Goal: Information Seeking & Learning: Learn about a topic

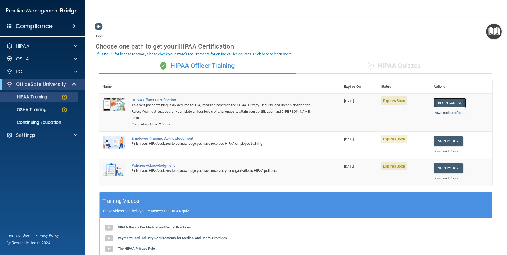
click at [446, 103] on link "Begin Course" at bounding box center [450, 103] width 32 height 10
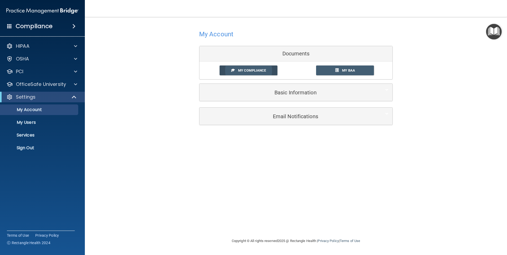
click at [261, 70] on span "My Compliance" at bounding box center [252, 70] width 28 height 4
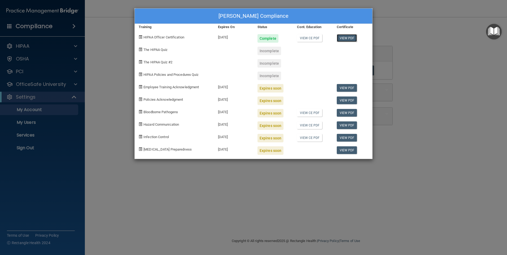
click at [345, 38] on link "View PDF" at bounding box center [347, 38] width 20 height 8
click at [23, 111] on div "Karen Variz's Compliance Training Expires On Status Cont. Education Certificate…" at bounding box center [253, 127] width 507 height 255
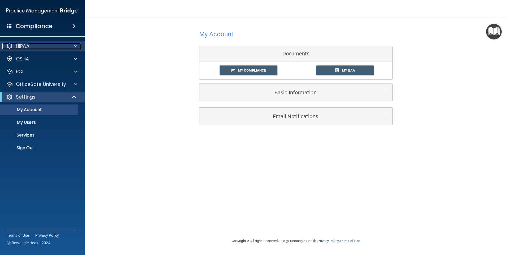
click at [25, 47] on p "HIPAA" at bounding box center [23, 46] width 14 height 6
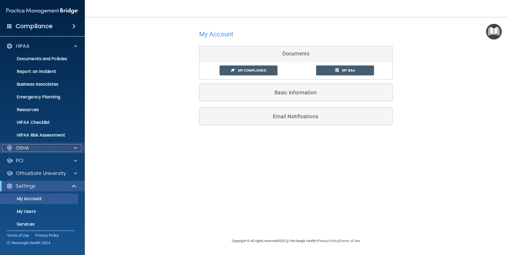
click at [75, 148] on span at bounding box center [75, 148] width 3 height 6
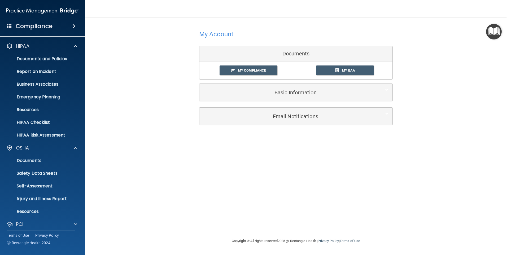
click at [74, 26] on span at bounding box center [73, 26] width 3 height 6
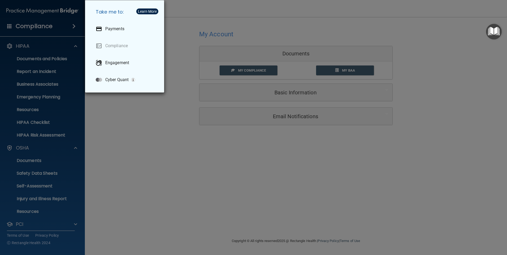
click at [118, 127] on div "Take me to: Payments Compliance Engagement Cyber Quant" at bounding box center [253, 127] width 507 height 255
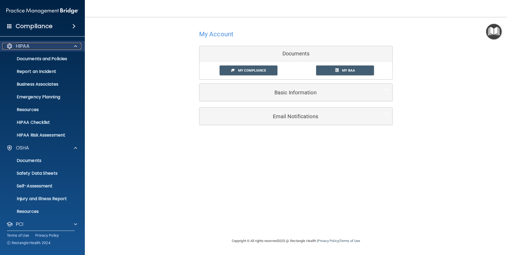
click at [75, 45] on span at bounding box center [75, 46] width 3 height 6
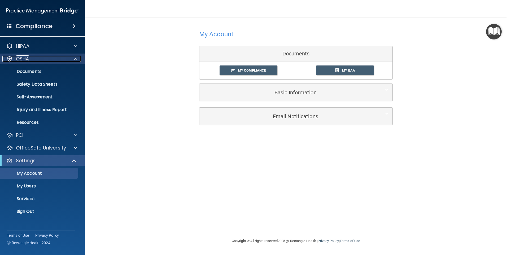
click at [74, 59] on span at bounding box center [75, 59] width 3 height 6
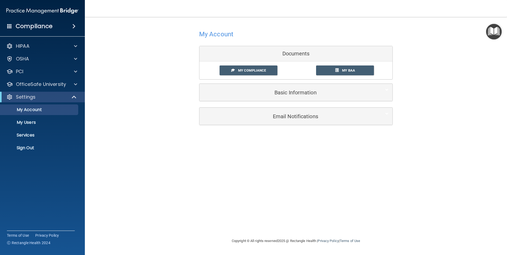
click at [20, 26] on h4 "Compliance" at bounding box center [34, 26] width 37 height 7
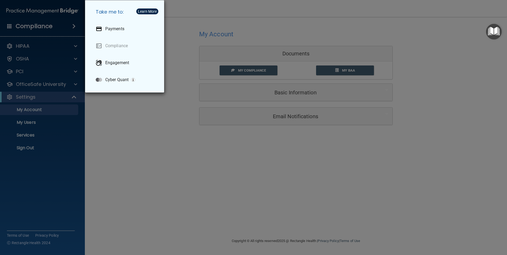
click at [110, 128] on div "Take me to: Payments Compliance Engagement Cyber Quant" at bounding box center [253, 127] width 507 height 255
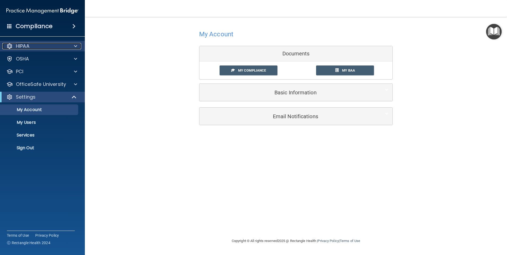
click at [75, 48] on span at bounding box center [75, 46] width 3 height 6
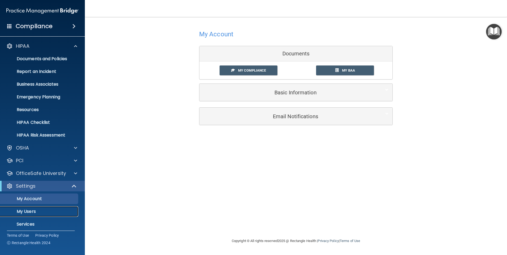
click at [34, 210] on p "My Users" at bounding box center [39, 211] width 72 height 5
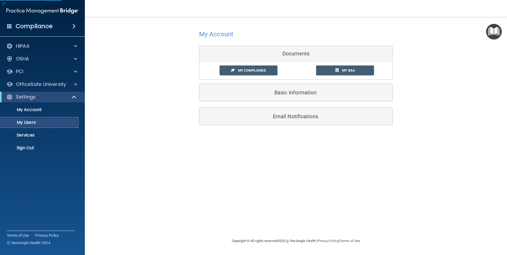
select select "20"
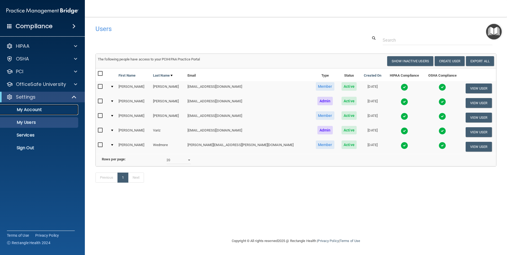
click at [33, 109] on p "My Account" at bounding box center [39, 109] width 72 height 5
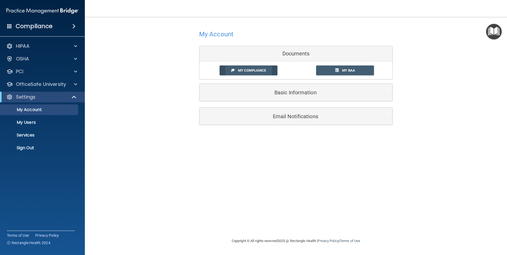
click at [237, 69] on link "My Compliance" at bounding box center [249, 71] width 58 height 10
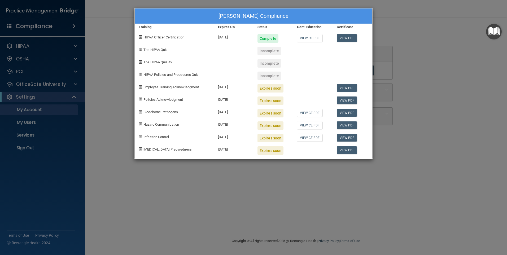
click at [177, 225] on div "Karen Variz's Compliance Training Expires On Status Cont. Education Certificate…" at bounding box center [253, 127] width 507 height 255
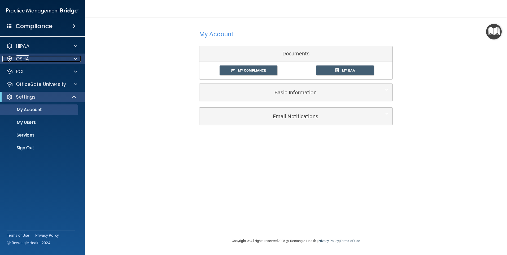
click at [75, 58] on span at bounding box center [75, 59] width 3 height 6
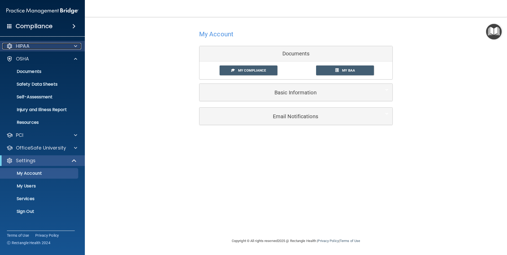
click at [78, 45] on div at bounding box center [74, 46] width 13 height 6
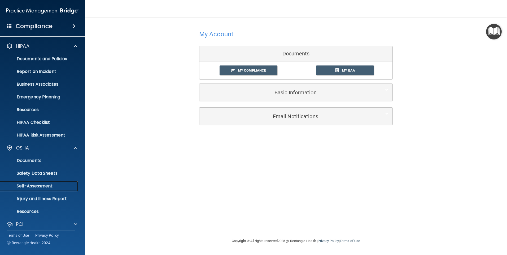
click at [30, 186] on p "Self-Assessment" at bounding box center [39, 186] width 72 height 5
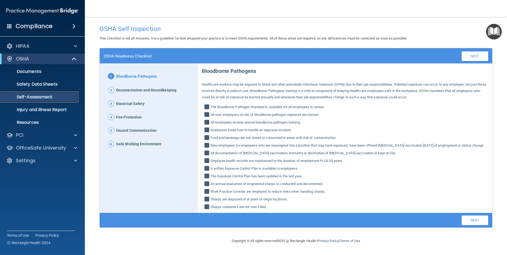
scroll to position [0, 0]
click at [45, 85] on p "Safety Data Sheets" at bounding box center [39, 84] width 72 height 5
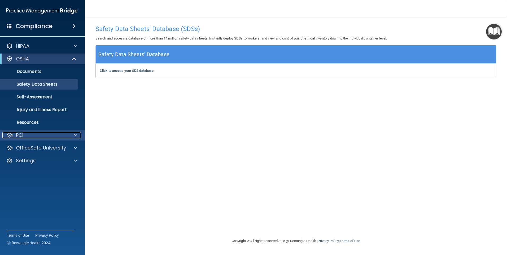
click at [23, 135] on p "PCI" at bounding box center [19, 135] width 7 height 6
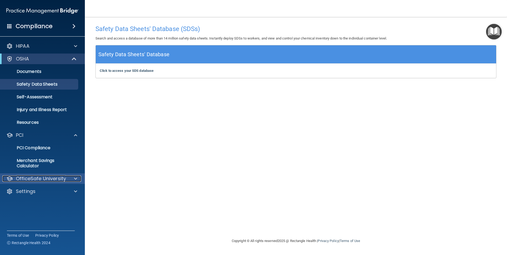
click at [28, 179] on p "OfficeSafe University" at bounding box center [41, 179] width 50 height 6
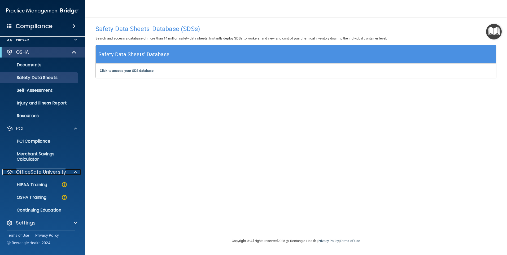
scroll to position [8, 0]
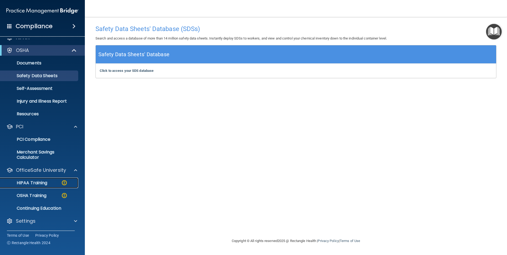
click at [64, 183] on img at bounding box center [64, 183] width 7 height 7
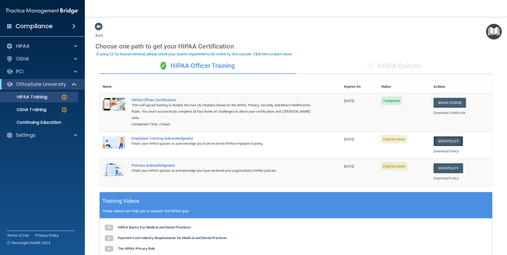
click at [440, 141] on link "Sign Policy" at bounding box center [448, 141] width 29 height 10
click at [24, 97] on p "HIPAA Training" at bounding box center [25, 96] width 44 height 5
click at [60, 98] on div "HIPAA Training" at bounding box center [39, 96] width 72 height 5
click at [24, 108] on p "OSHA Training" at bounding box center [24, 109] width 43 height 5
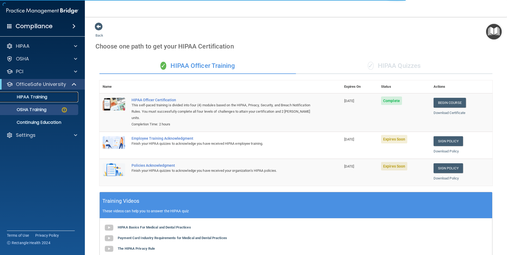
click at [27, 96] on p "HIPAA Training" at bounding box center [25, 96] width 44 height 5
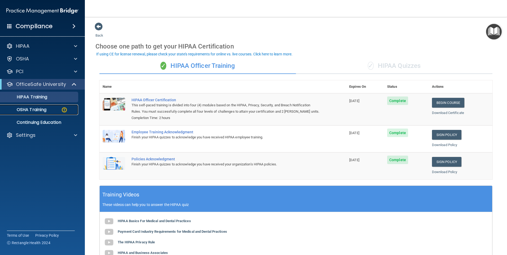
click at [44, 111] on p "OSHA Training" at bounding box center [24, 109] width 43 height 5
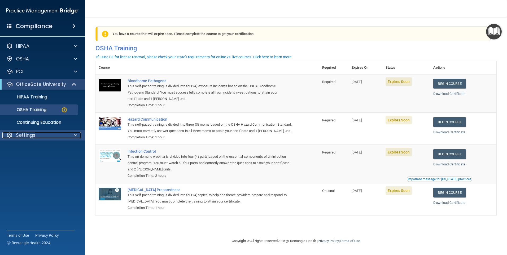
click at [75, 134] on span at bounding box center [75, 135] width 3 height 6
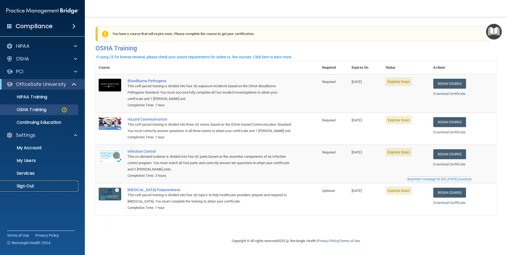
click at [40, 188] on p "Sign Out" at bounding box center [39, 186] width 72 height 5
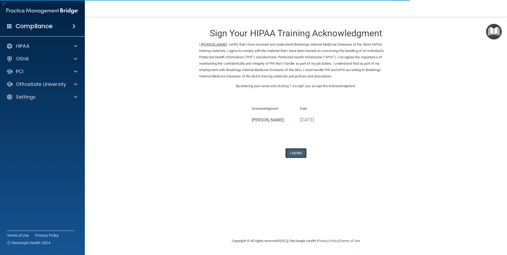
click at [296, 152] on button "I Agree" at bounding box center [296, 153] width 21 height 10
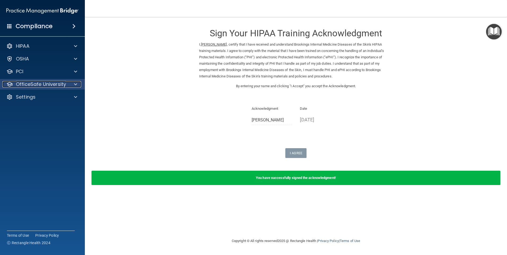
click at [76, 83] on span at bounding box center [75, 84] width 3 height 6
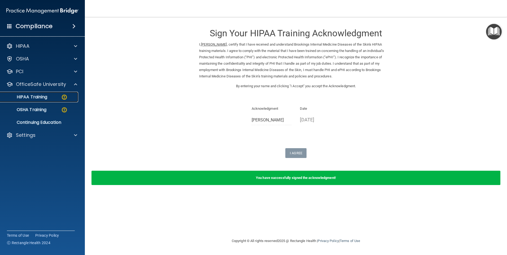
click at [64, 97] on img at bounding box center [64, 97] width 7 height 7
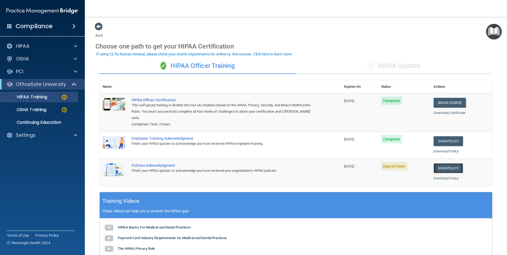
click at [442, 168] on link "Sign Policy" at bounding box center [448, 168] width 29 height 10
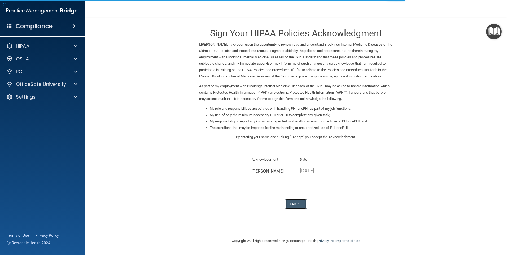
click at [296, 204] on button "I Agree" at bounding box center [296, 204] width 21 height 10
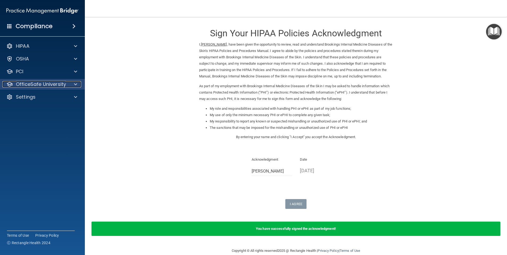
click at [75, 84] on span at bounding box center [75, 84] width 3 height 6
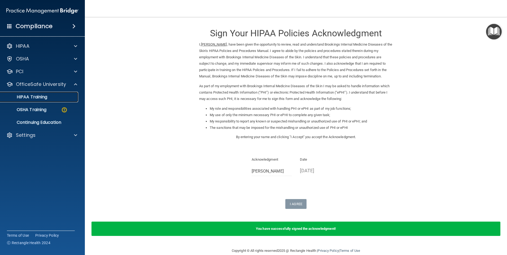
click at [65, 99] on div "HIPAA Training" at bounding box center [39, 96] width 72 height 5
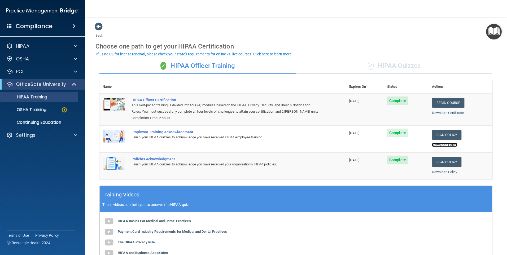
click at [438, 145] on link "Download Policy" at bounding box center [444, 145] width 25 height 4
click at [445, 172] on link "Download Policy" at bounding box center [444, 172] width 25 height 4
